Goal: Information Seeking & Learning: Learn about a topic

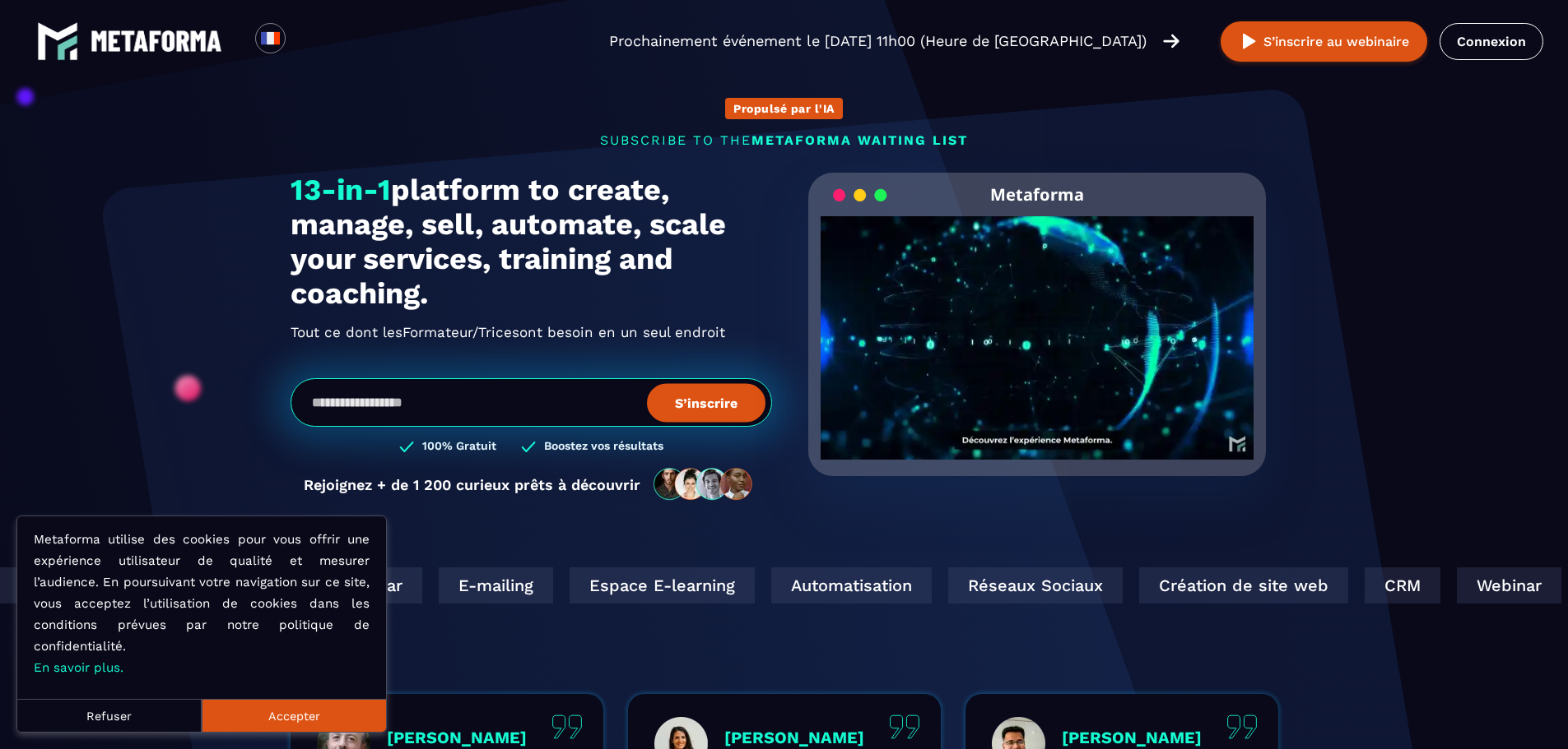
click at [300, 707] on button "Accepter" at bounding box center [294, 715] width 184 height 33
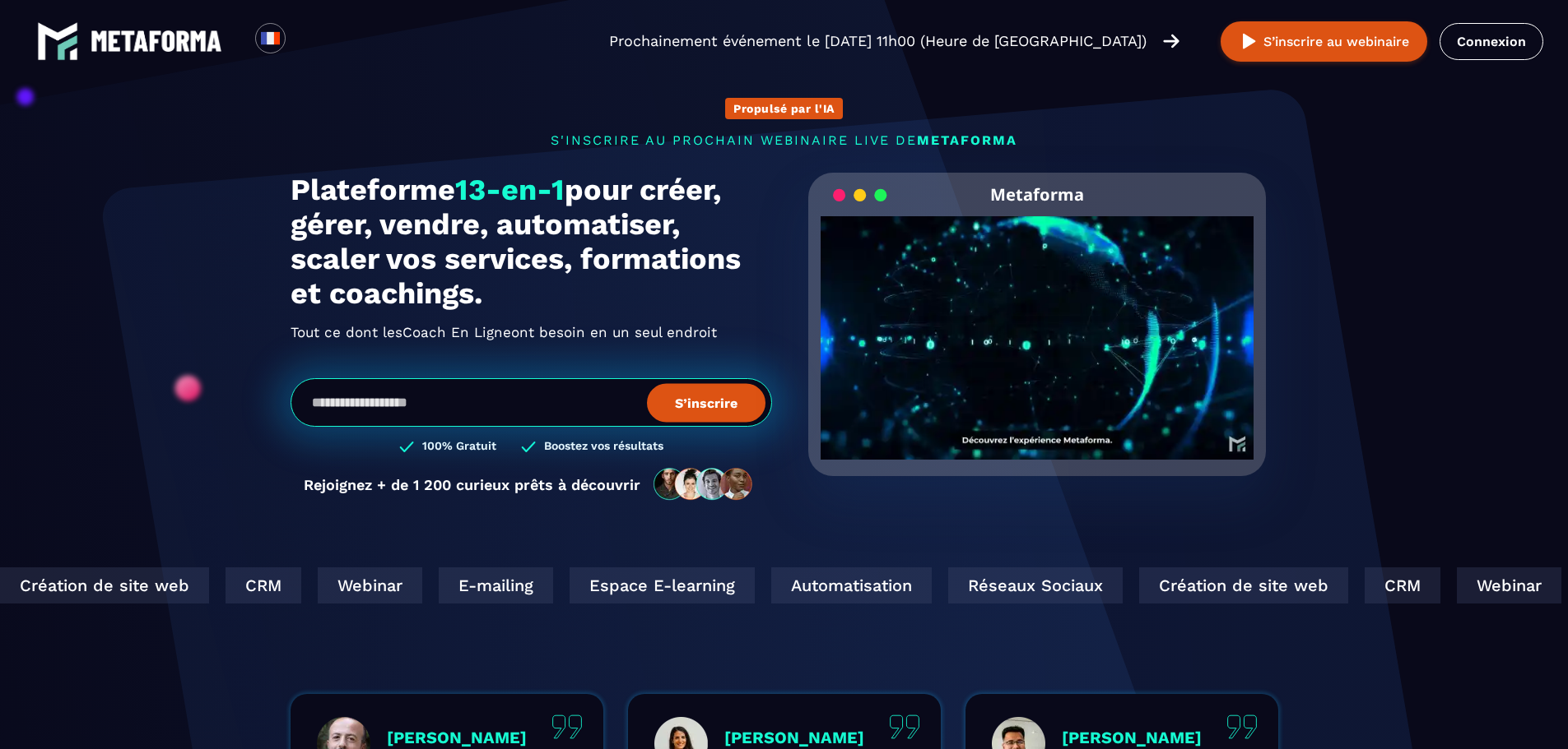
click at [605, 178] on h1 "Plateforme 13-en-1 pour créer, gérer, vendre, automatiser, scaler vos services,…" at bounding box center [531, 242] width 481 height 139
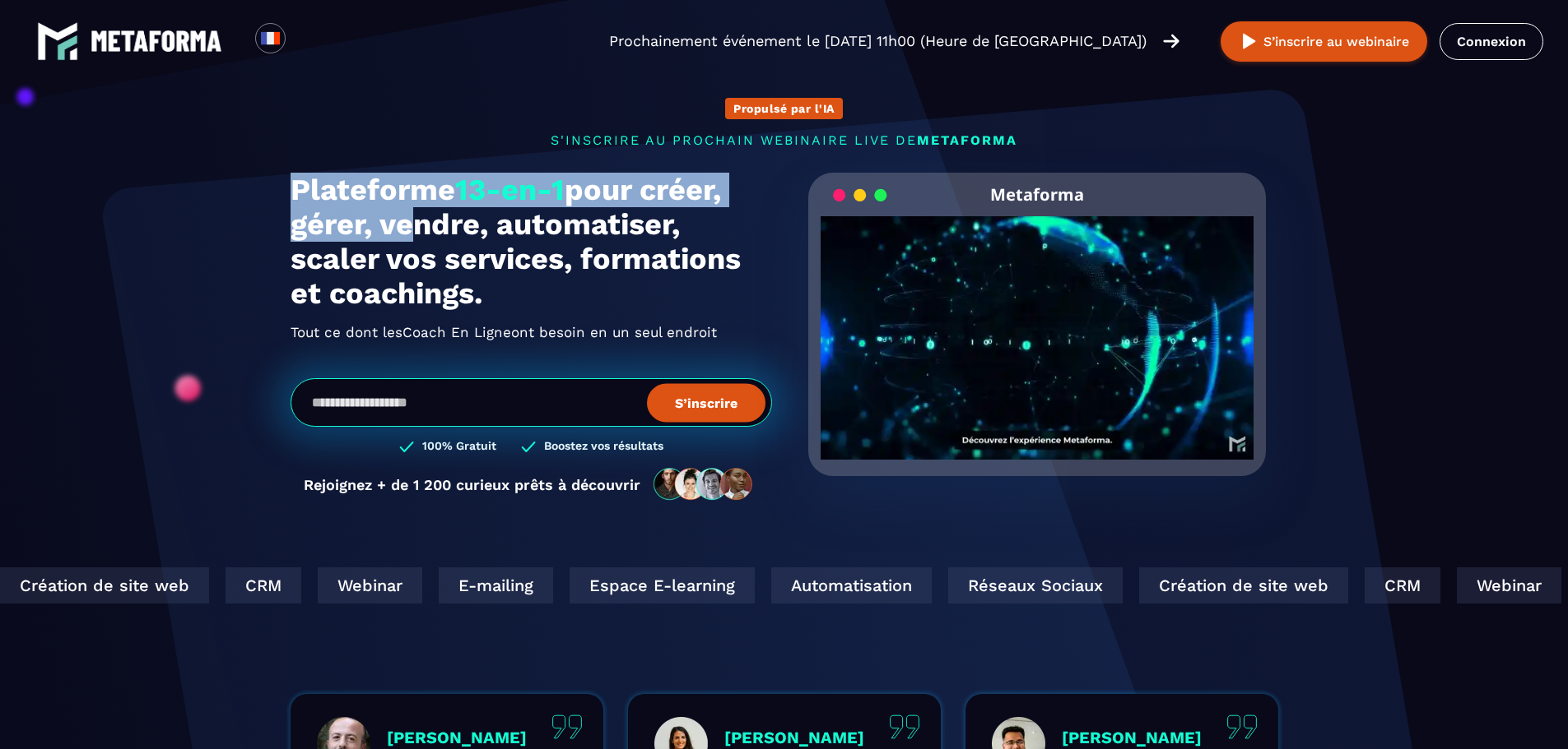
drag, startPoint x: 285, startPoint y: 181, endPoint x: 397, endPoint y: 218, distance: 118.0
click at [397, 218] on div "Propulsé par l'IA s'inscrire au prochain webinaire live de METAFORMA Prochainem…" at bounding box center [784, 291] width 1021 height 454
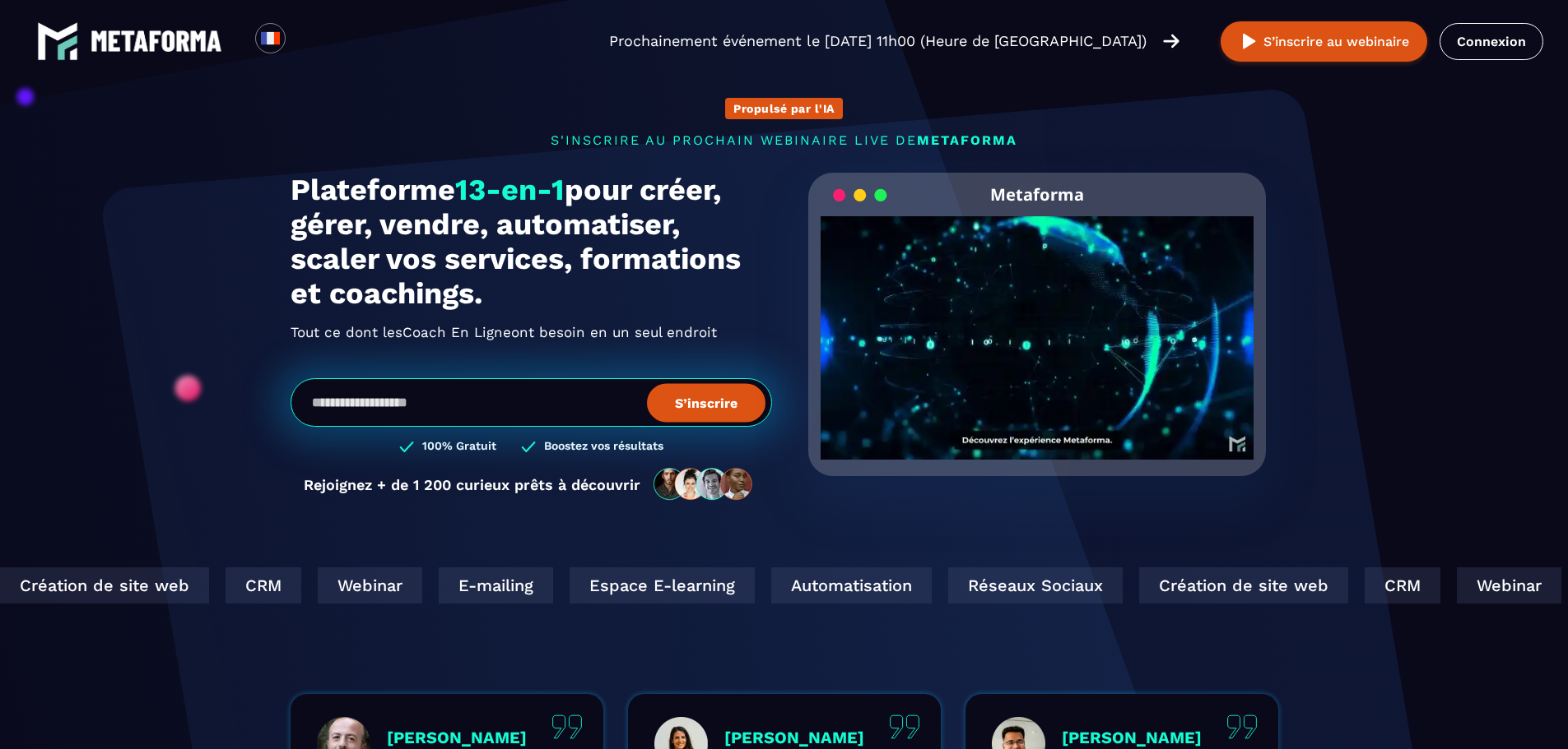
click at [552, 244] on h1 "Plateforme 13-en-1 pour créer, gérer, vendre, automatiser, scaler vos services,…" at bounding box center [531, 242] width 481 height 139
